Goal: Register for event/course

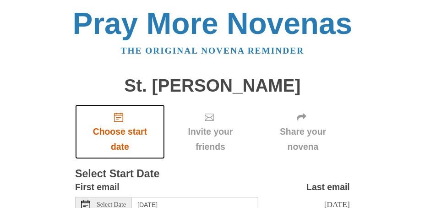
click at [117, 118] on icon "Choose start date" at bounding box center [118, 117] width 9 height 9
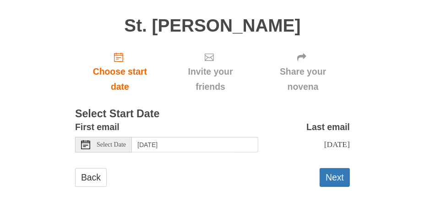
scroll to position [65, 0]
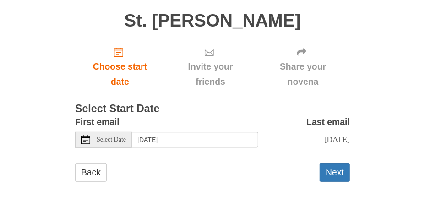
click at [108, 138] on span "Select Date" at bounding box center [111, 139] width 29 height 6
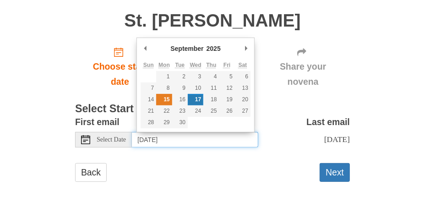
type input "Monday, September 15th"
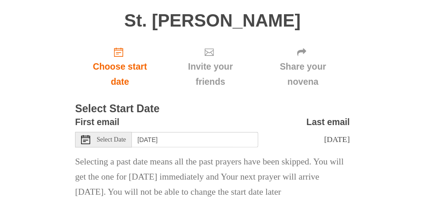
scroll to position [134, 0]
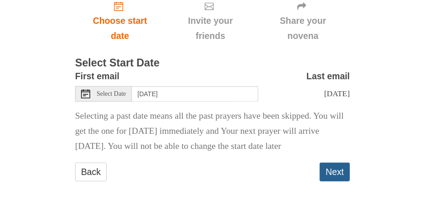
click at [336, 172] on button "Next" at bounding box center [335, 172] width 30 height 19
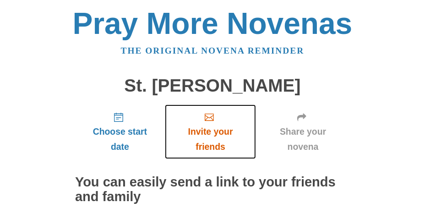
click at [214, 130] on span "Invite your friends" at bounding box center [210, 139] width 73 height 30
click at [209, 115] on icon "Invite your friends" at bounding box center [209, 117] width 9 height 9
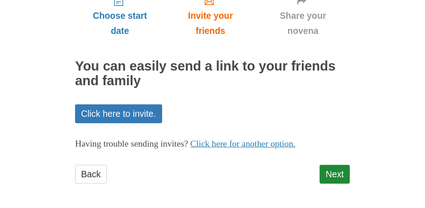
scroll to position [117, 0]
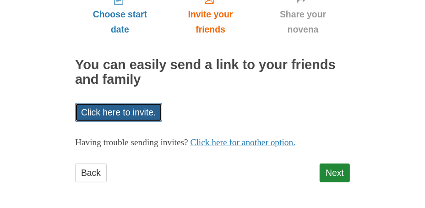
click at [131, 112] on link "Click here to invite." at bounding box center [118, 112] width 87 height 19
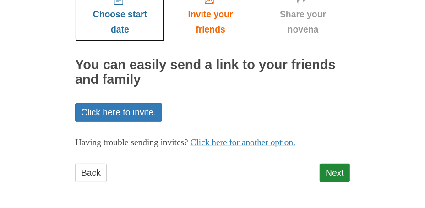
click at [112, 15] on span "Choose start date" at bounding box center [119, 22] width 71 height 30
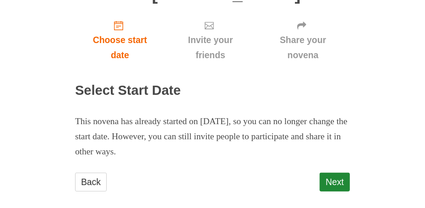
scroll to position [101, 0]
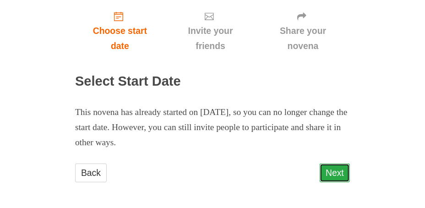
click at [335, 171] on link "Next" at bounding box center [335, 173] width 30 height 19
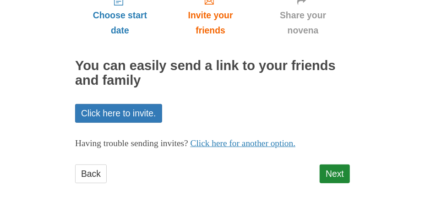
scroll to position [117, 0]
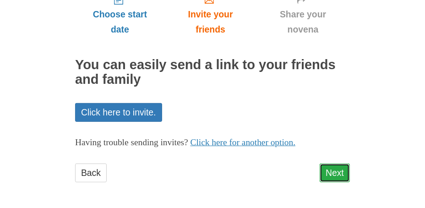
click at [336, 169] on link "Next" at bounding box center [335, 173] width 30 height 19
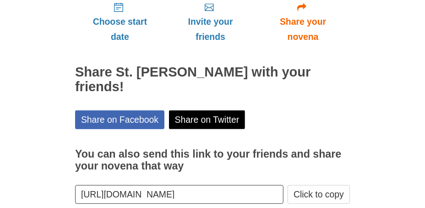
scroll to position [144, 0]
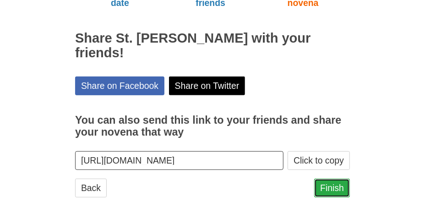
click at [327, 179] on link "Finish" at bounding box center [332, 188] width 36 height 19
